Goal: Navigation & Orientation: Find specific page/section

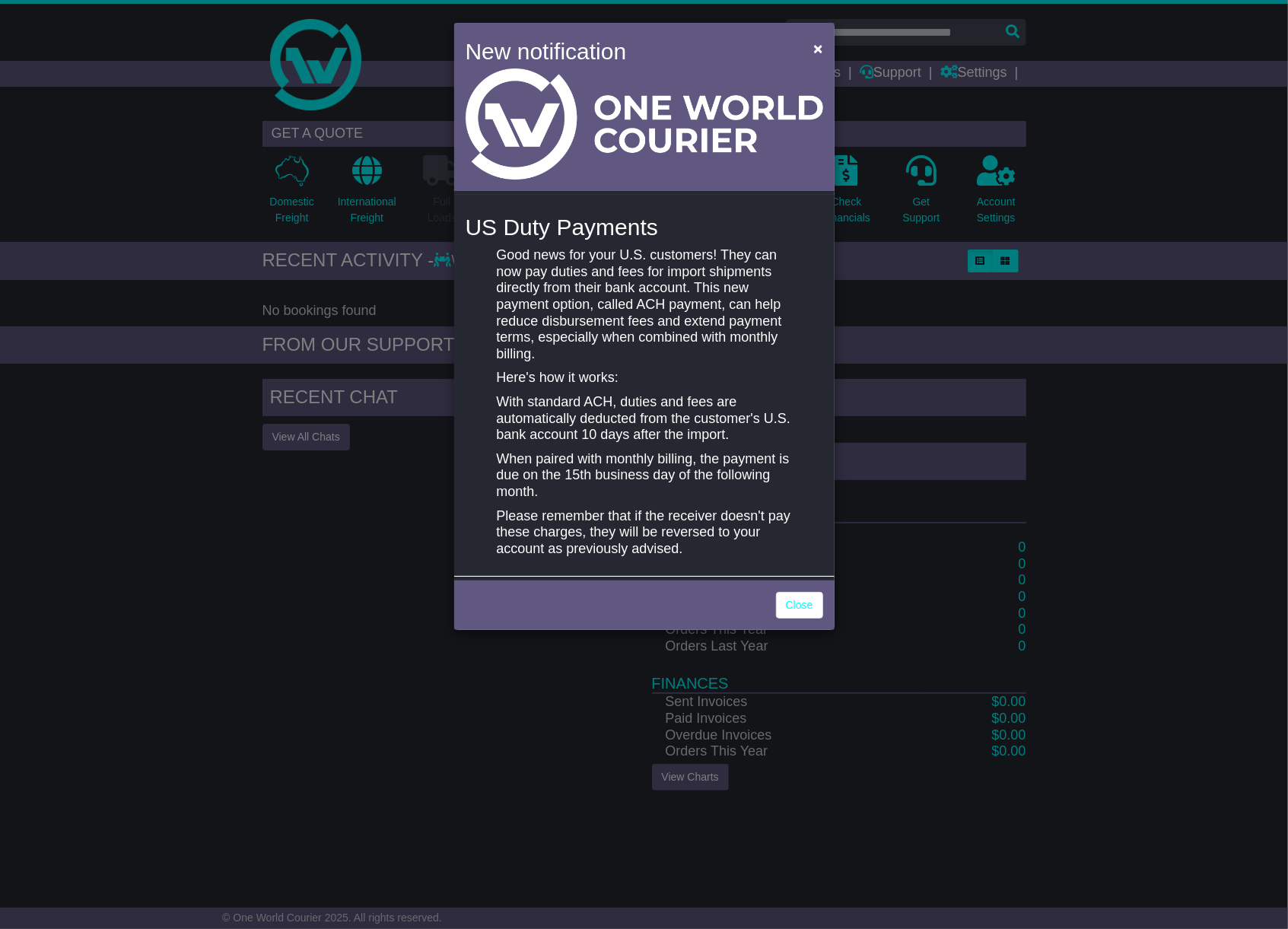
click at [246, 322] on div "New notification × US Duty Payments Good news for your U.S. customers! They can…" at bounding box center [644, 464] width 1288 height 929
